Goal: Task Accomplishment & Management: Manage account settings

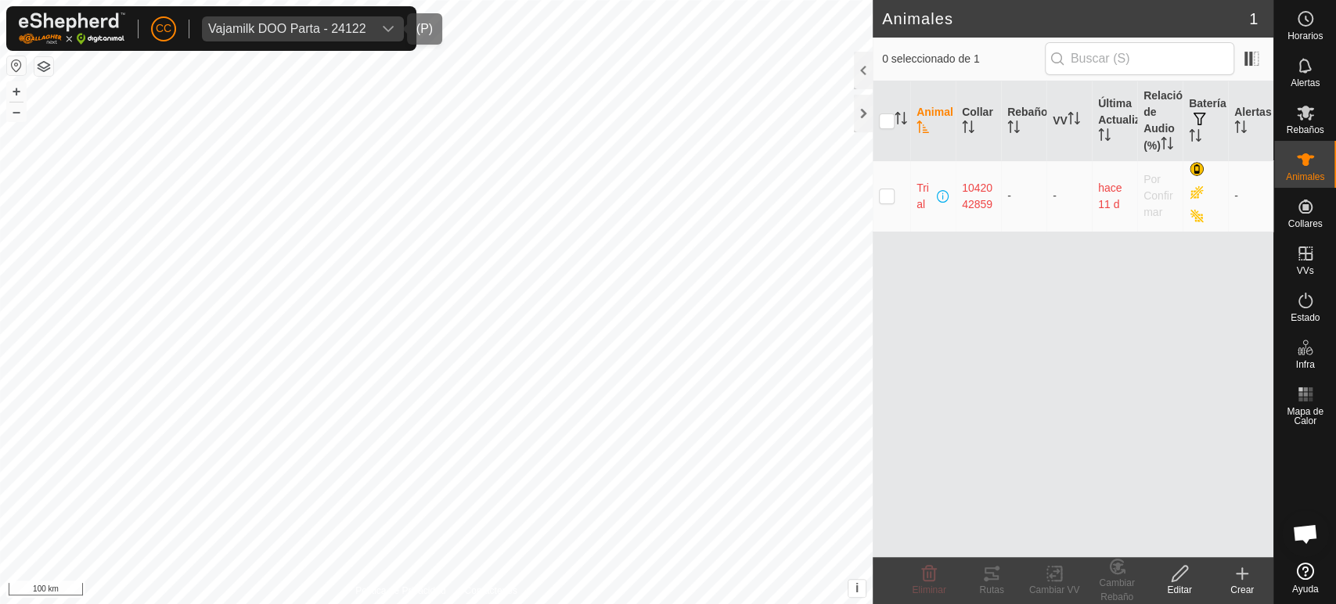
click at [308, 20] on span "Vajamilk DOO Parta - 24122" at bounding box center [287, 28] width 171 height 25
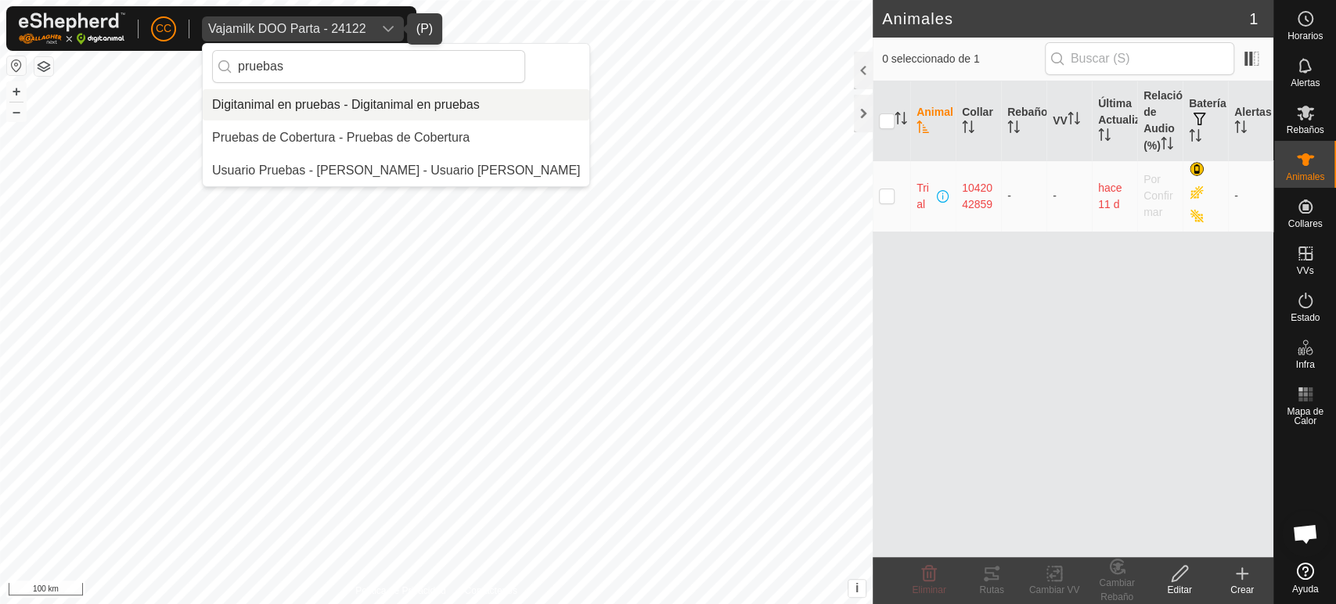
type input "pruebas"
click at [328, 104] on li "Digitanimal en pruebas - Digitanimal en pruebas" at bounding box center [396, 104] width 387 height 31
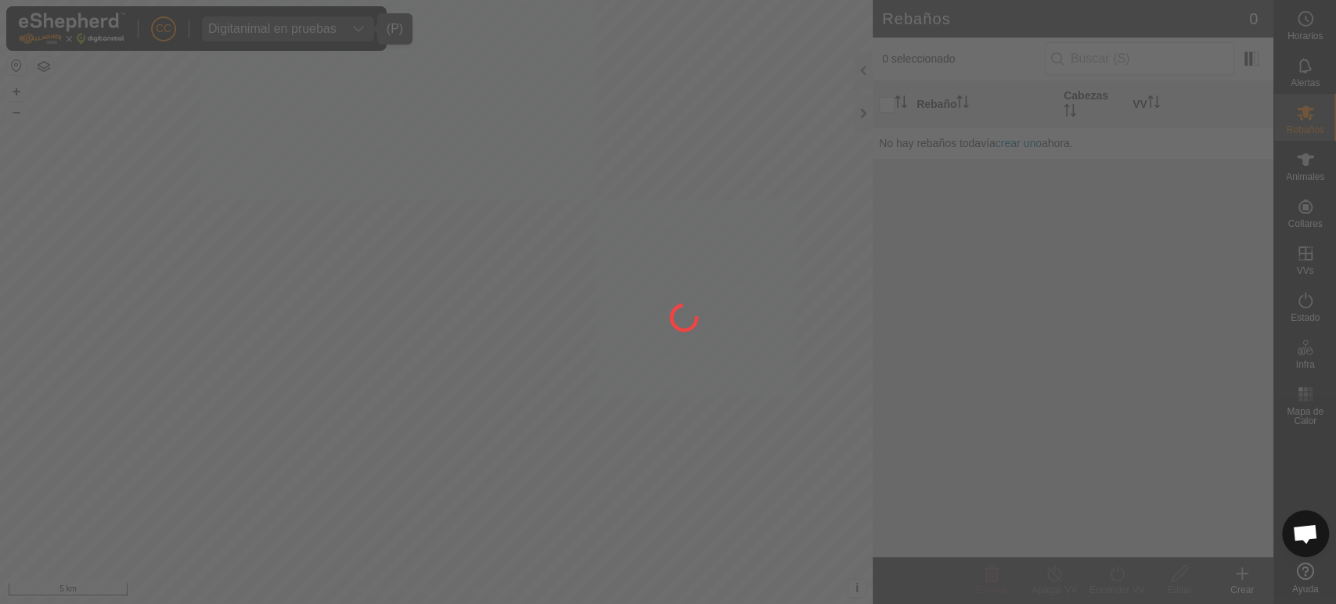
click at [1221, 203] on div at bounding box center [668, 302] width 1336 height 604
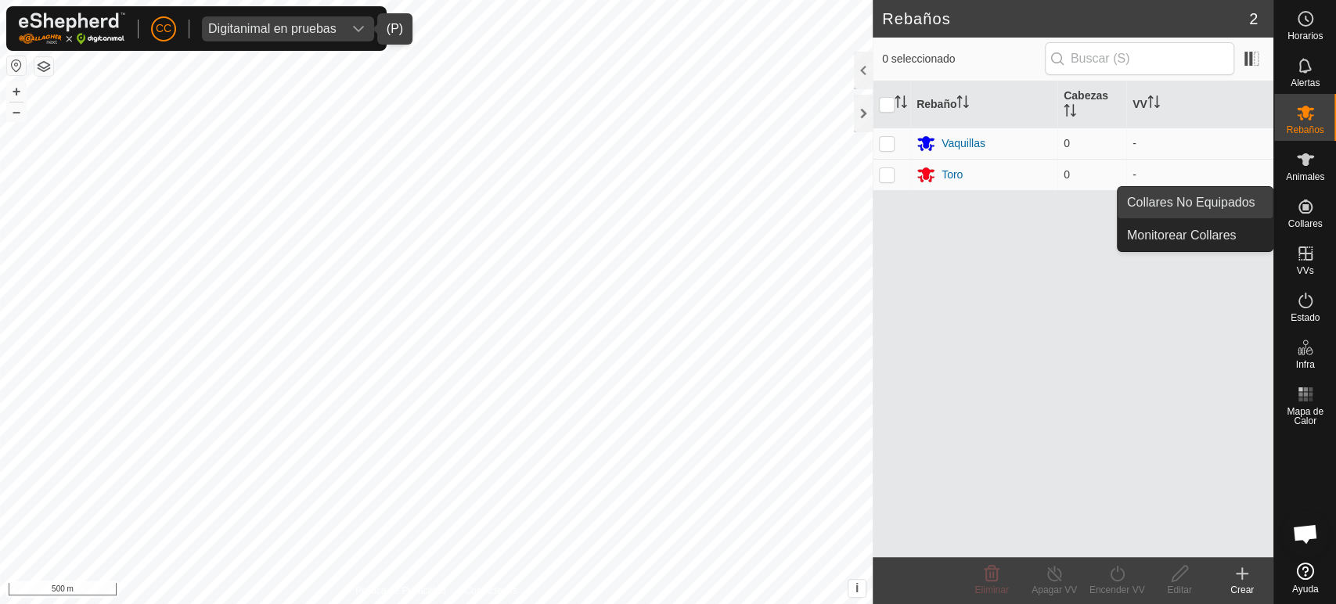
click at [1247, 196] on link "Collares No Equipados" at bounding box center [1194, 202] width 155 height 31
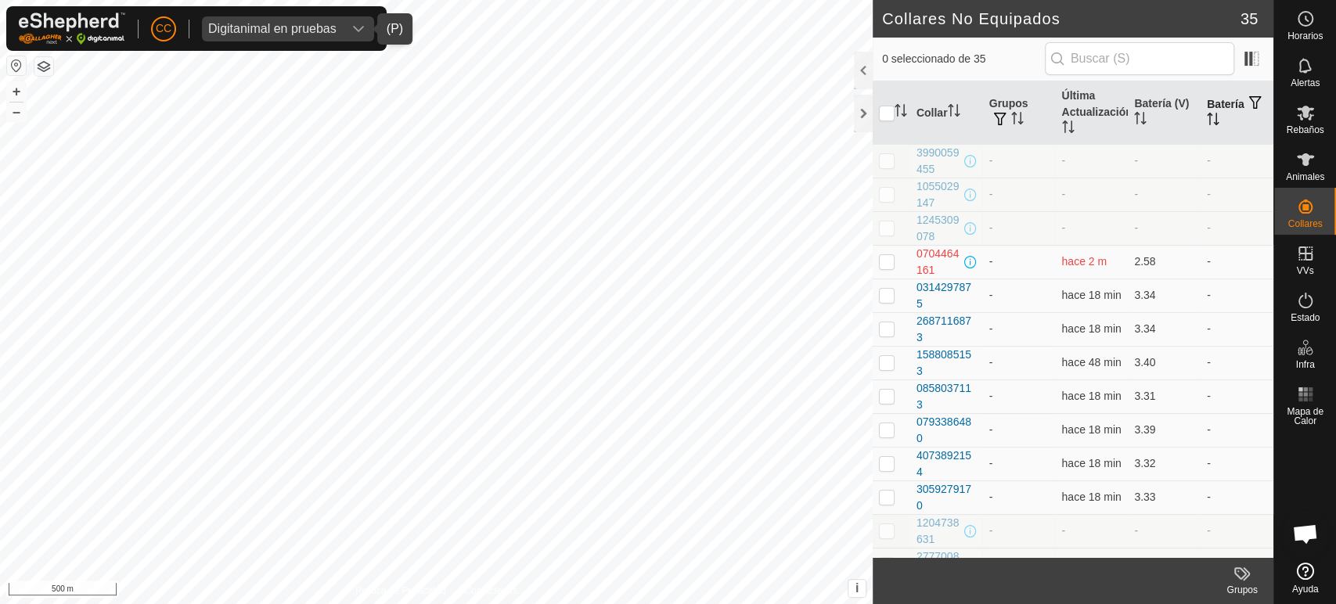
click at [1249, 109] on span "button" at bounding box center [1255, 102] width 13 height 13
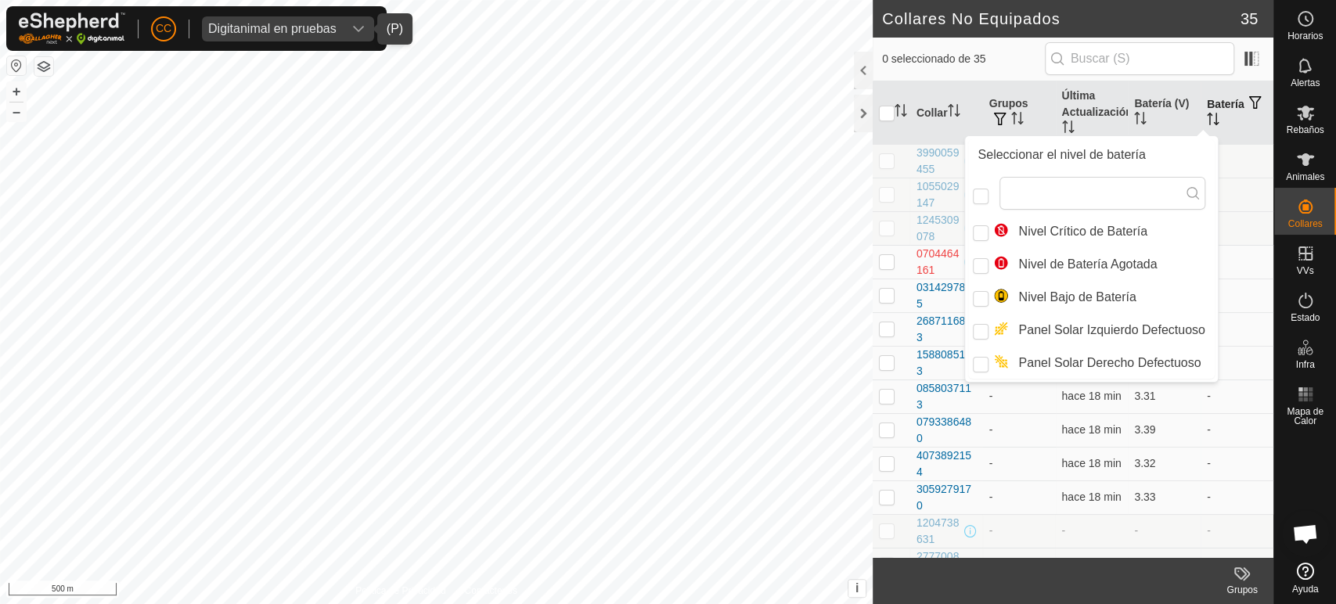
click at [1213, 103] on th "Batería" at bounding box center [1236, 112] width 73 height 63
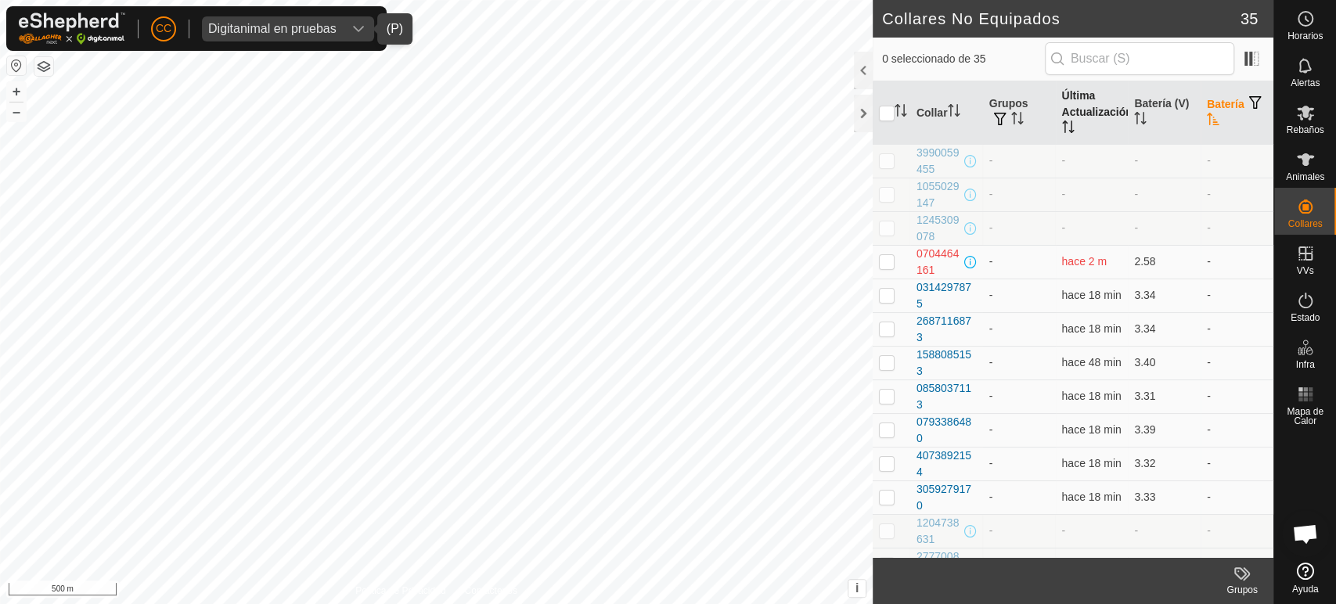
click at [1068, 99] on th "Última Actualización" at bounding box center [1091, 112] width 73 height 63
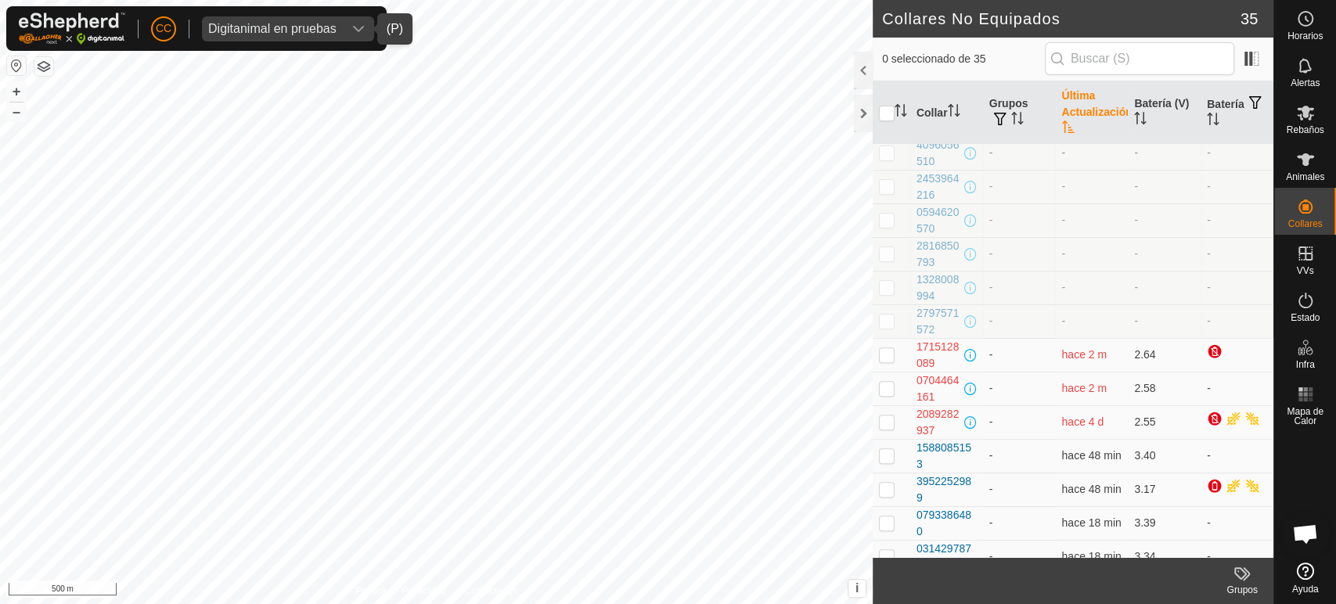
scroll to position [238, 0]
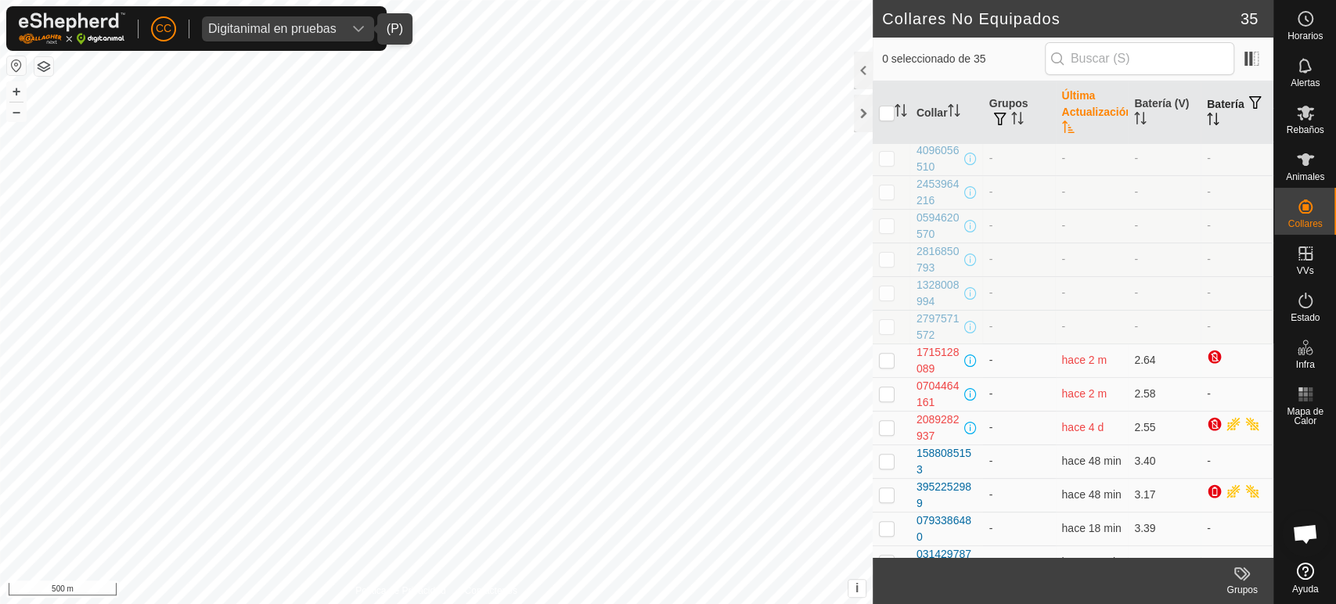
click at [1213, 113] on icon "Activar para ordenar" at bounding box center [1209, 114] width 5 height 3
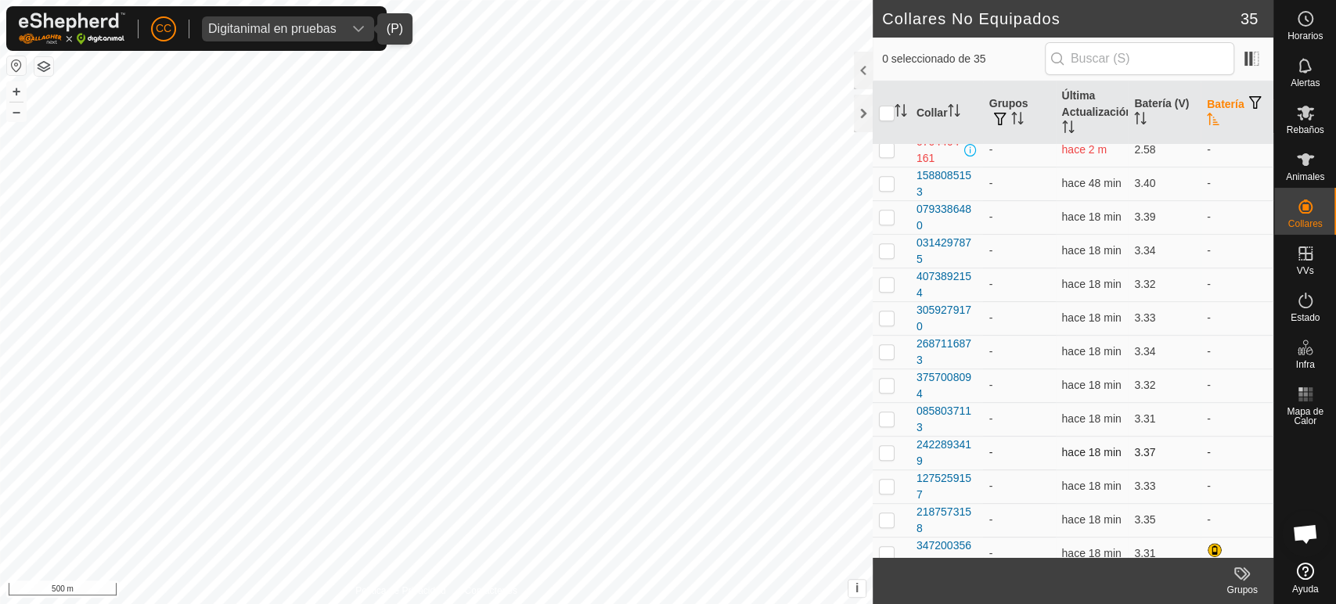
scroll to position [450, 0]
click at [1252, 52] on span at bounding box center [1251, 58] width 25 height 25
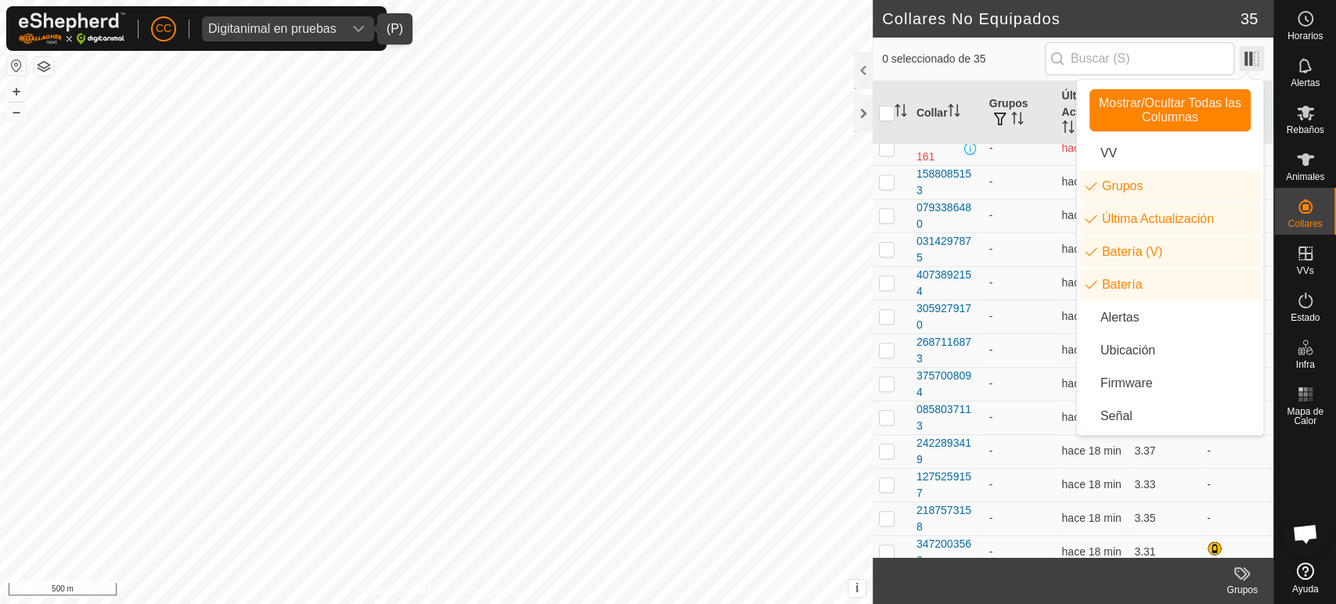
click at [1252, 52] on span at bounding box center [1251, 58] width 25 height 25
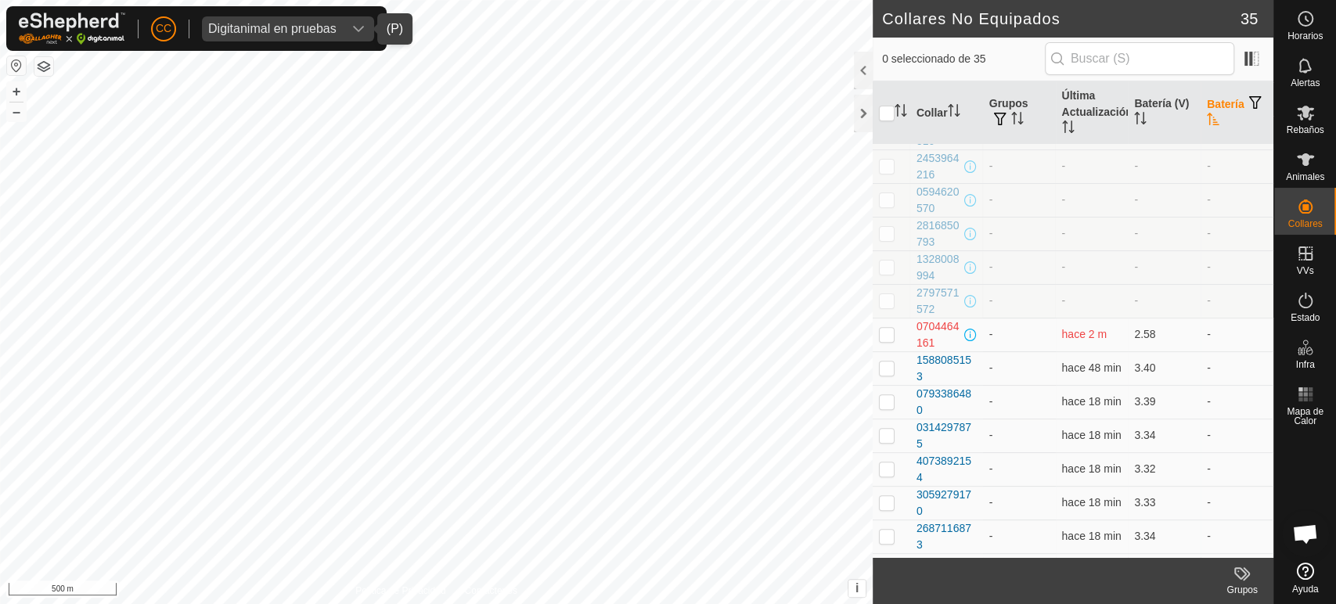
scroll to position [265, 0]
